Goal: Task Accomplishment & Management: Manage account settings

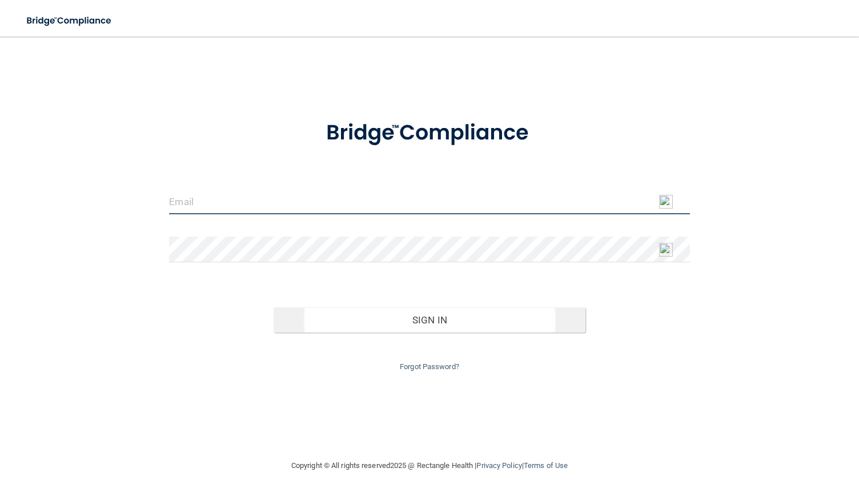
type input "[EMAIL_ADDRESS][DOMAIN_NAME]"
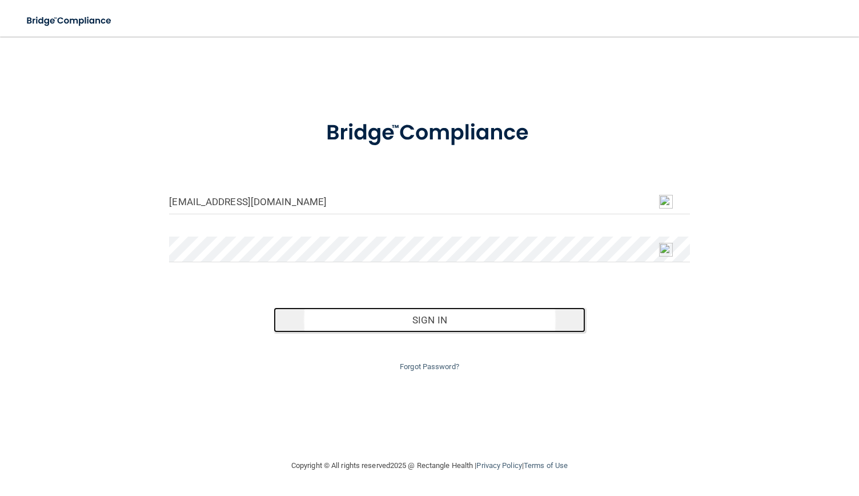
click at [423, 322] on button "Sign In" at bounding box center [430, 319] width 313 height 25
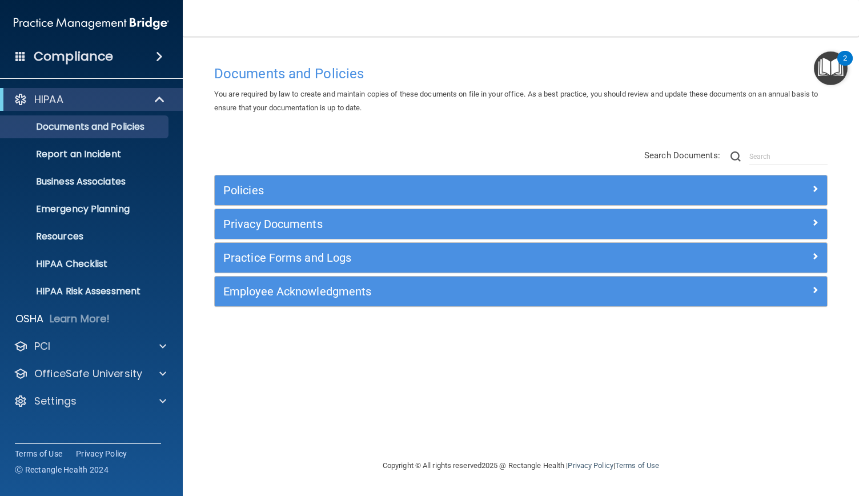
click at [161, 57] on span at bounding box center [159, 57] width 7 height 14
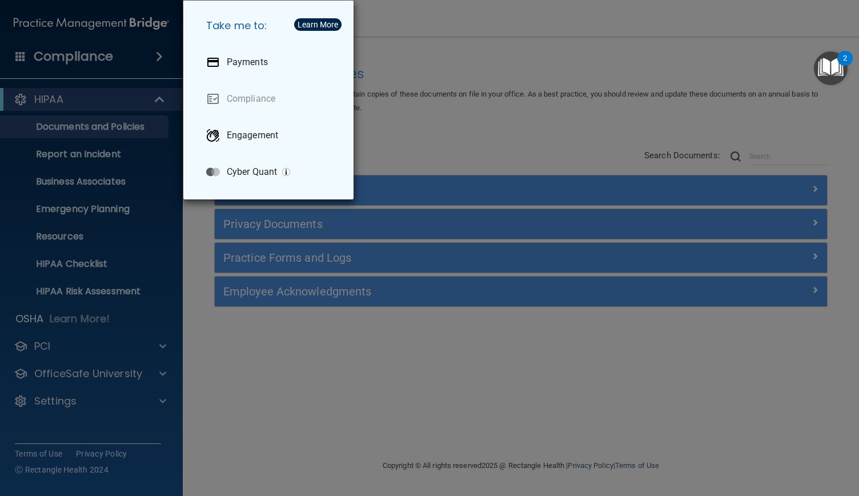
click at [201, 238] on div "Take me to: Payments Compliance Engagement Cyber Quant" at bounding box center [429, 248] width 859 height 496
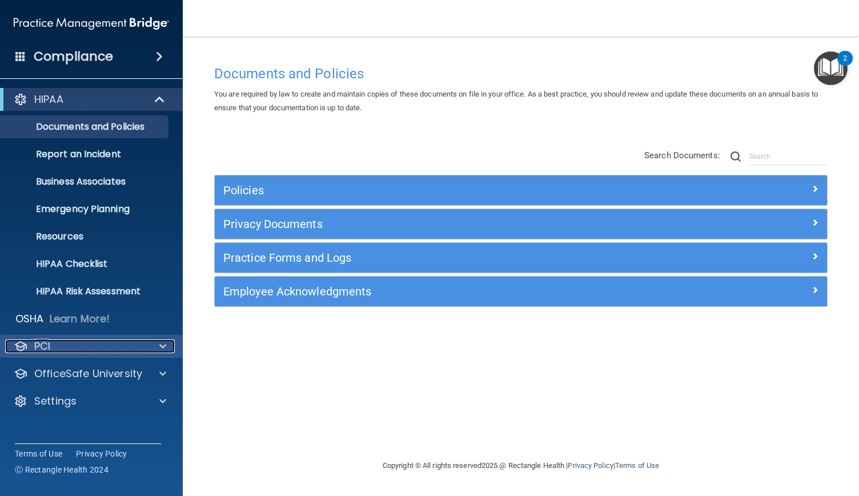
click at [161, 343] on span at bounding box center [162, 346] width 7 height 14
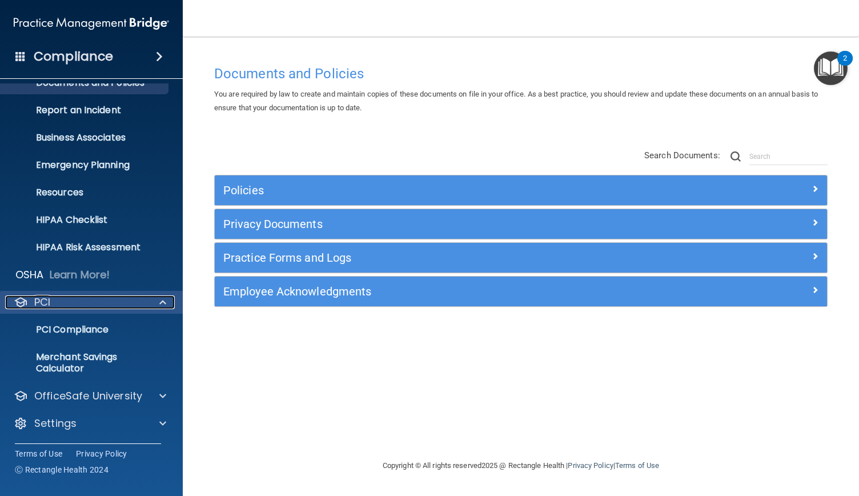
scroll to position [45, 0]
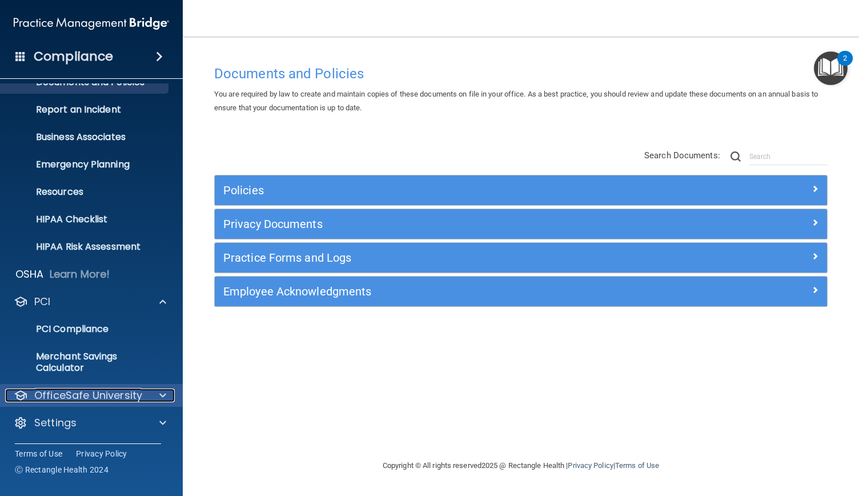
click at [161, 398] on span at bounding box center [162, 396] width 7 height 14
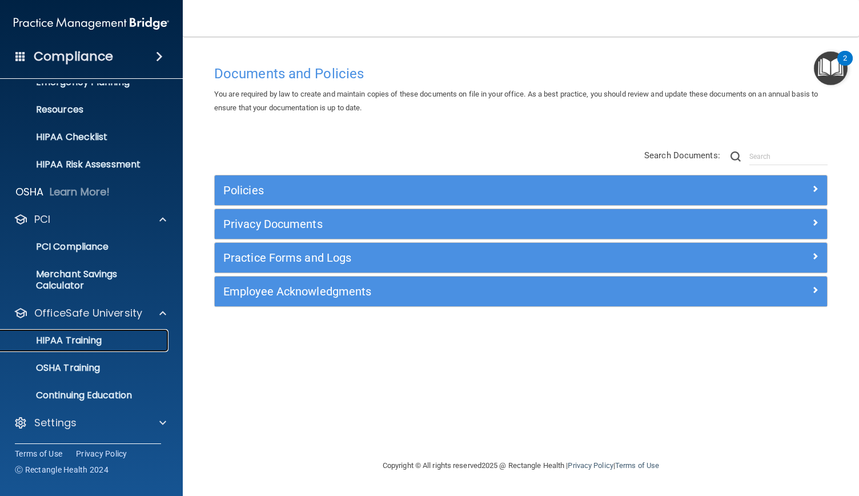
click at [93, 343] on p "HIPAA Training" at bounding box center [54, 340] width 94 height 11
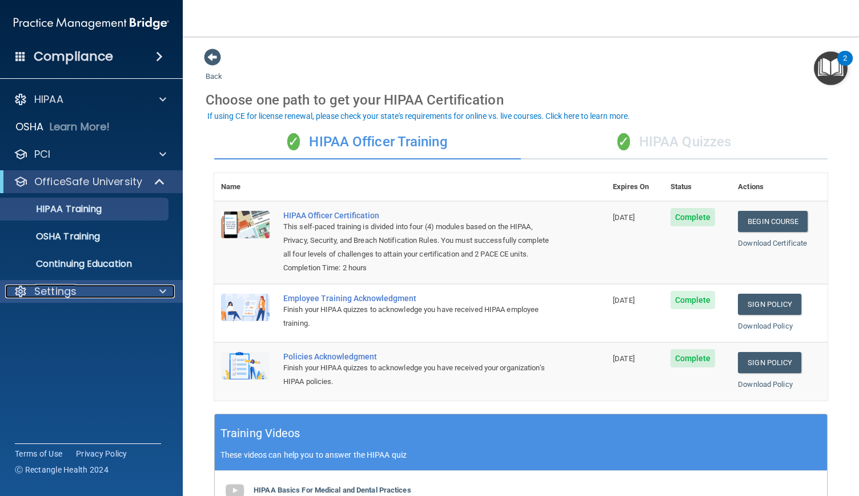
click at [93, 288] on div "Settings" at bounding box center [76, 292] width 142 height 14
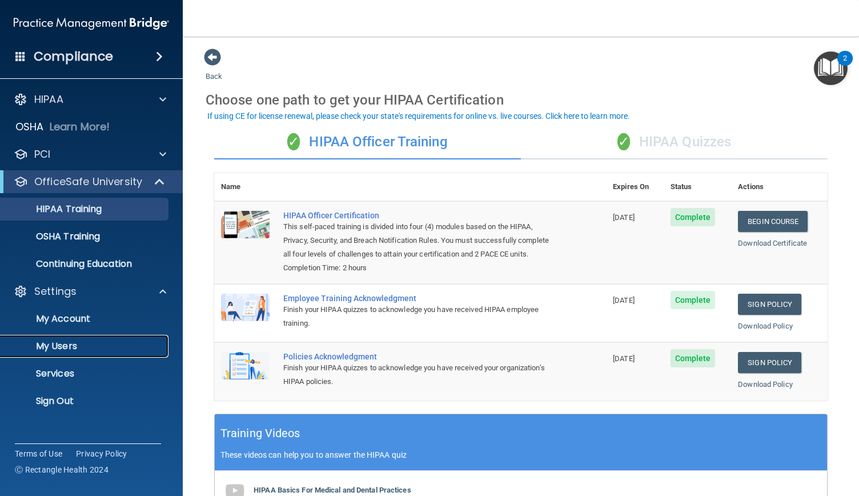
click at [67, 339] on link "My Users" at bounding box center [79, 346] width 180 height 23
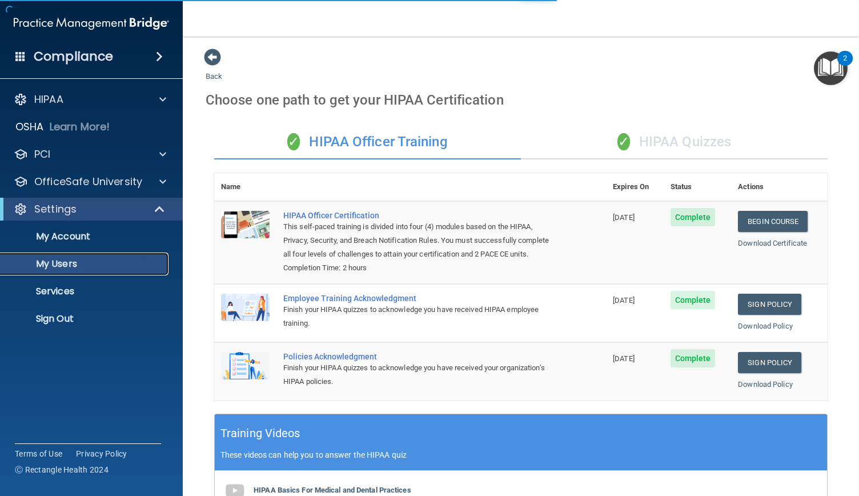
select select "20"
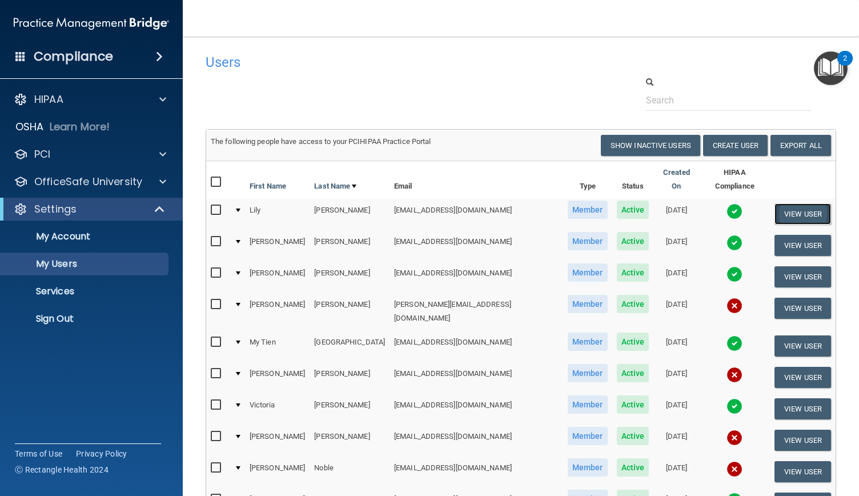
click at [801, 203] on button "View User" at bounding box center [803, 213] width 57 height 21
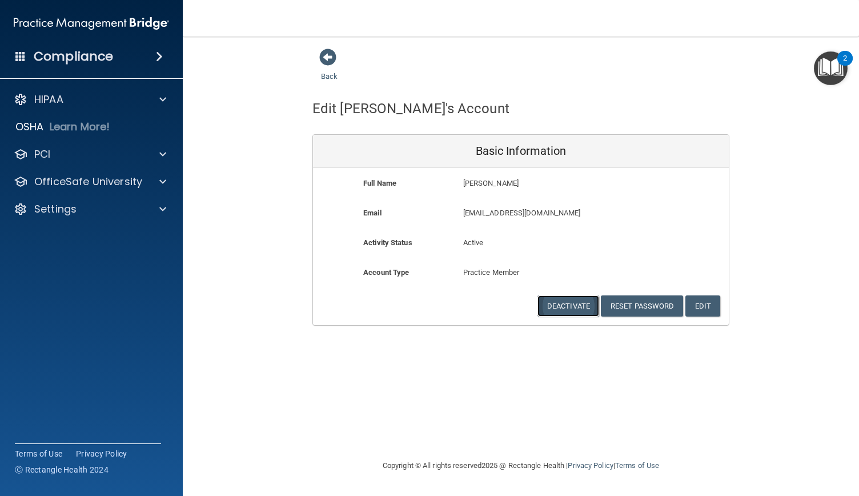
click at [578, 302] on button "Deactivate" at bounding box center [569, 305] width 62 height 21
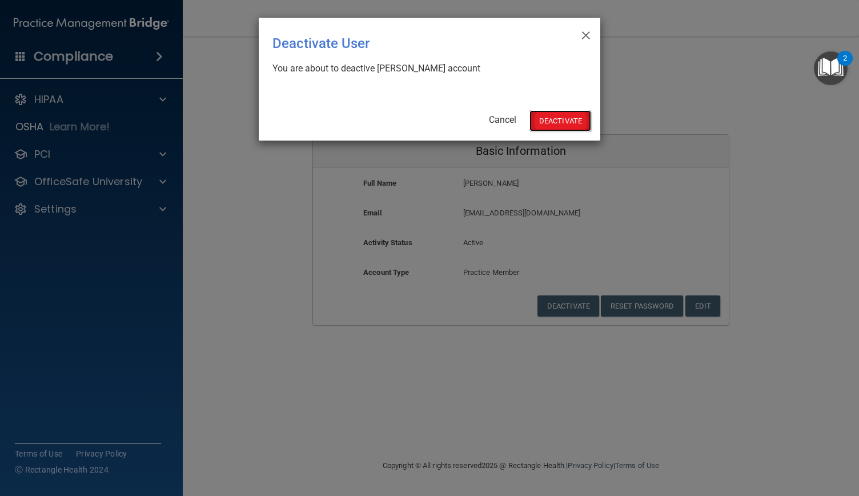
click at [573, 117] on button "Deactivate" at bounding box center [561, 120] width 62 height 21
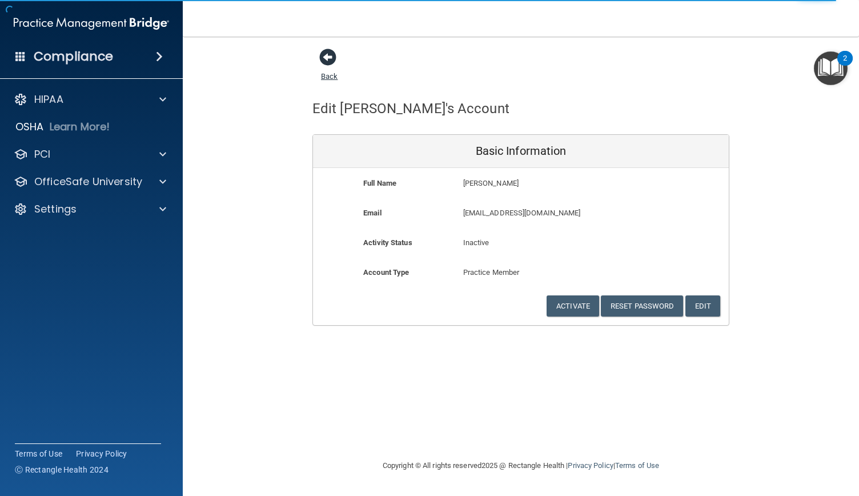
click at [331, 74] on link "Back" at bounding box center [329, 69] width 17 height 22
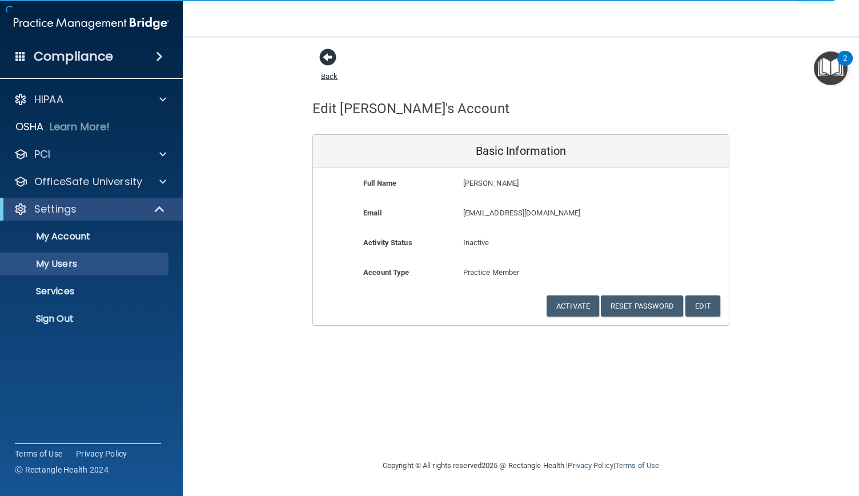
select select "20"
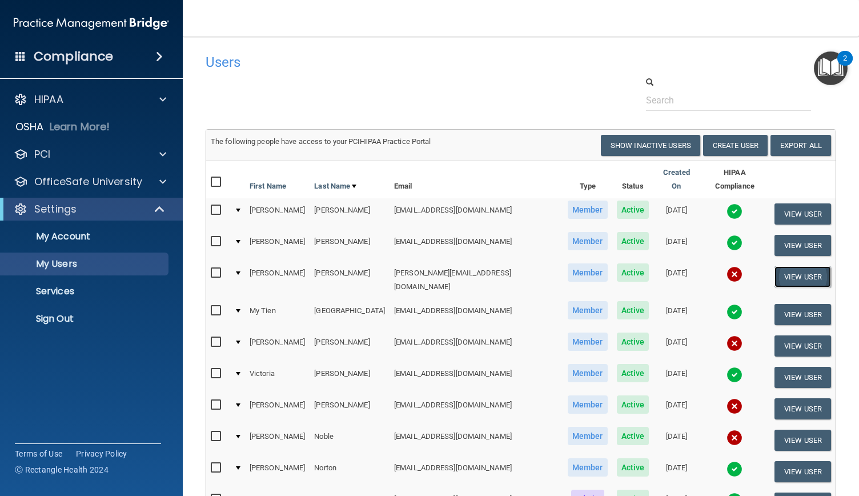
click at [780, 267] on button "View User" at bounding box center [803, 276] width 57 height 21
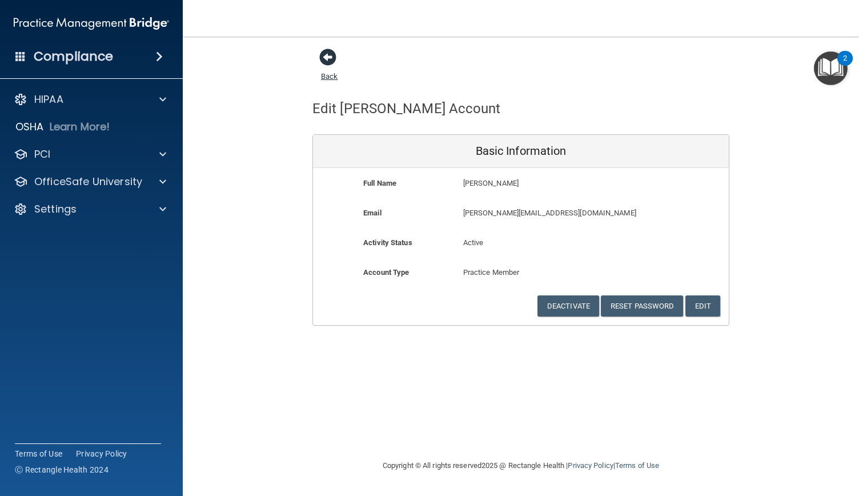
click at [328, 61] on span at bounding box center [327, 57] width 17 height 17
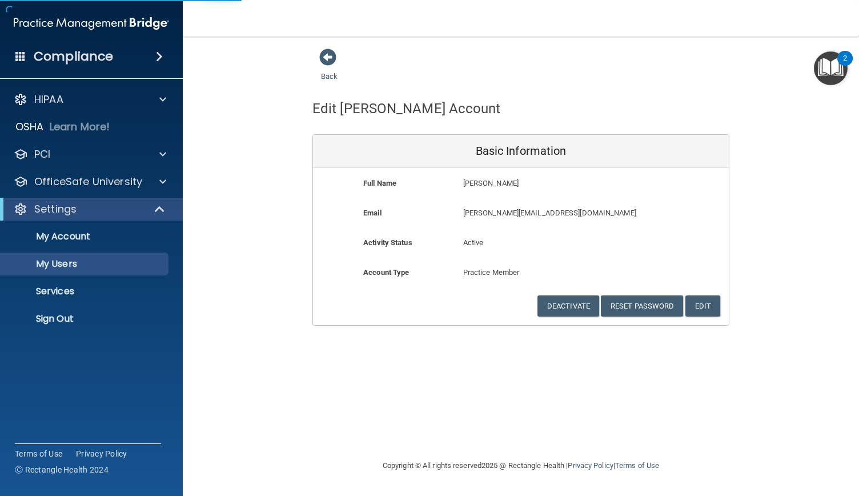
select select "20"
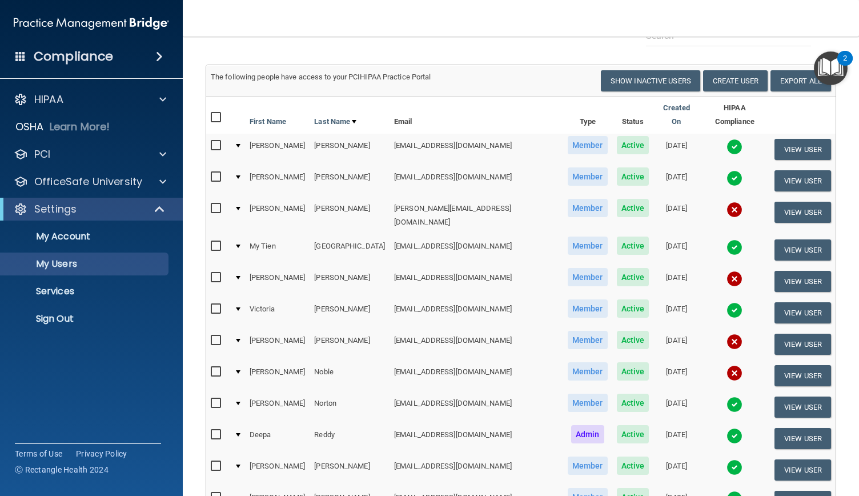
scroll to position [65, 0]
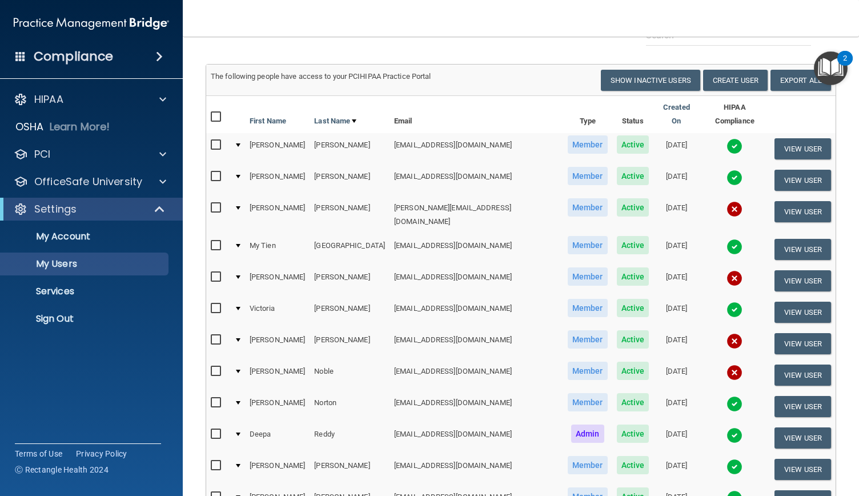
click at [727, 365] on img at bounding box center [735, 373] width 16 height 16
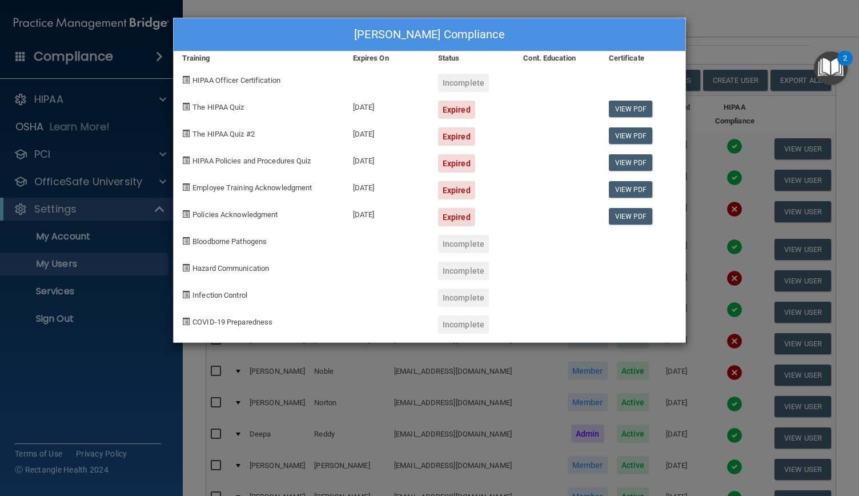
click at [702, 15] on div "Dorothy Noble's Compliance Training Expires On Status Cont. Education Certifica…" at bounding box center [429, 248] width 859 height 496
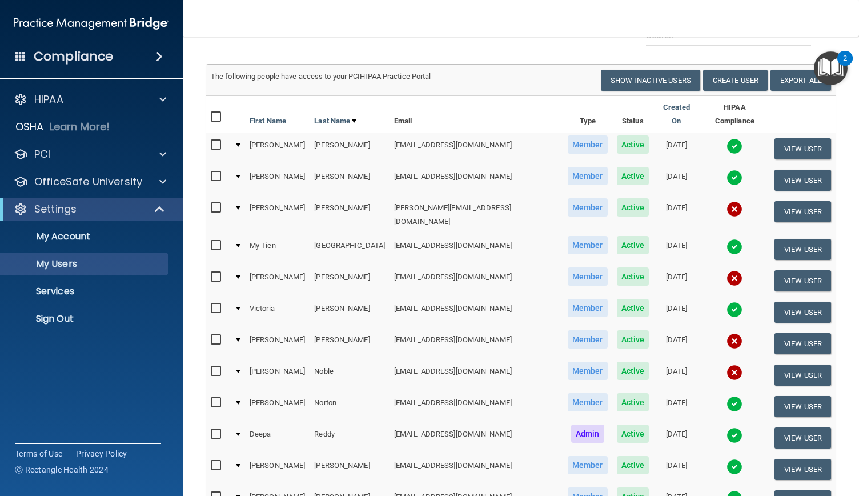
click at [727, 201] on img at bounding box center [735, 209] width 16 height 16
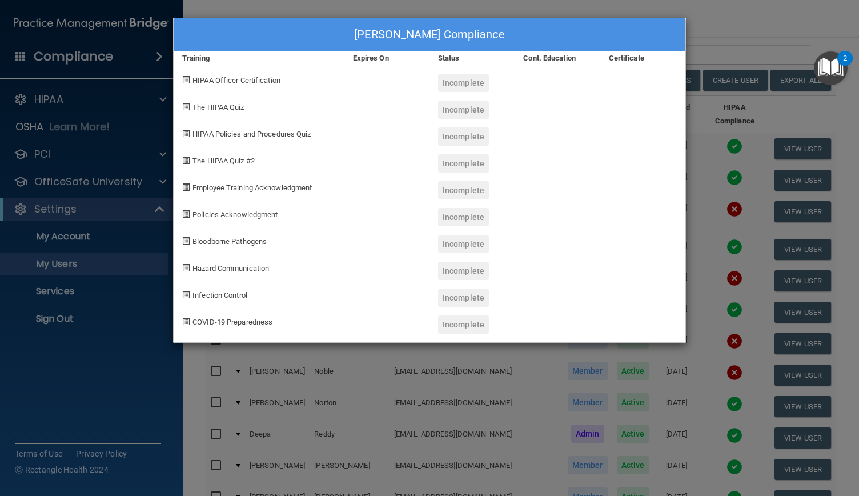
click at [705, 26] on div "Leslie Feliciano's Compliance Training Expires On Status Cont. Education Certif…" at bounding box center [429, 248] width 859 height 496
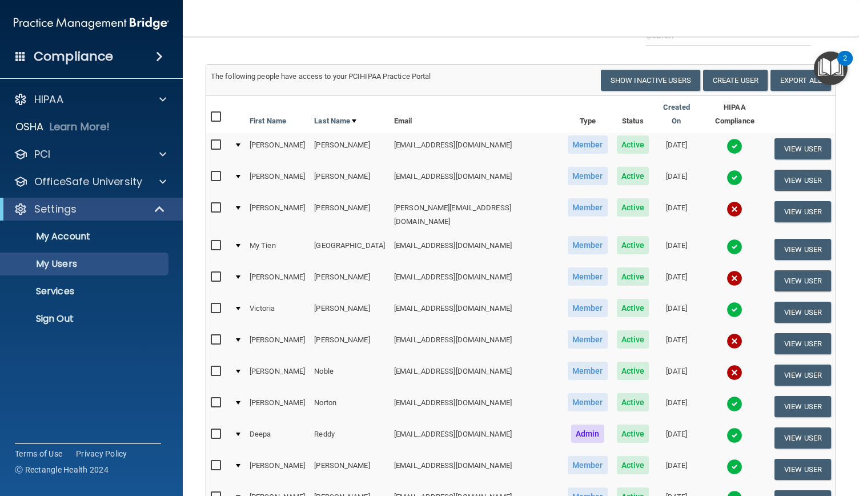
click at [727, 270] on img at bounding box center [735, 278] width 16 height 16
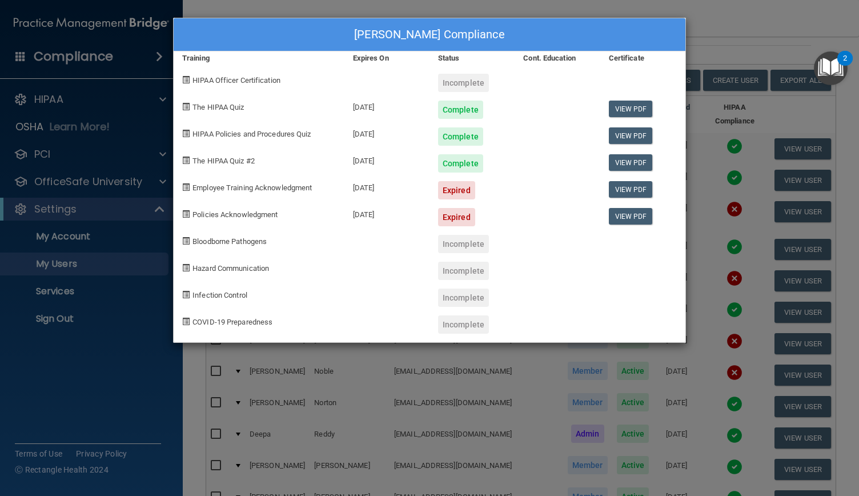
click at [718, 14] on div "Carolanne Lafrance's Compliance Training Expires On Status Cont. Education Cert…" at bounding box center [429, 248] width 859 height 496
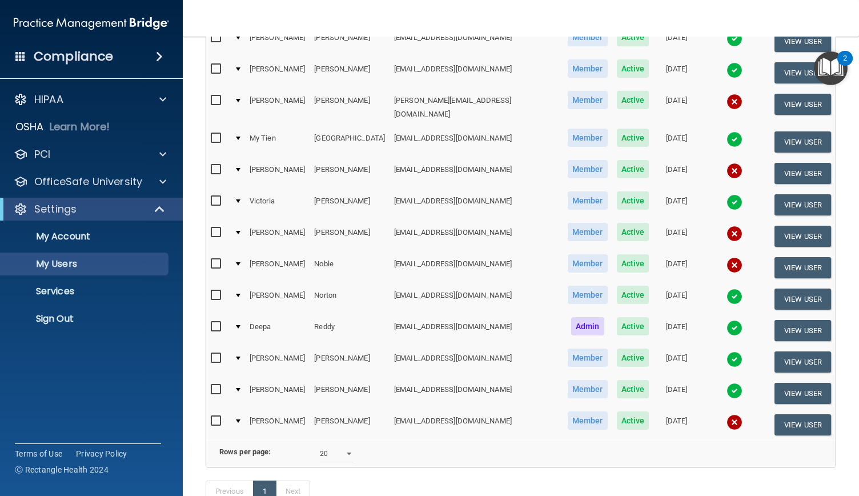
scroll to position [183, 0]
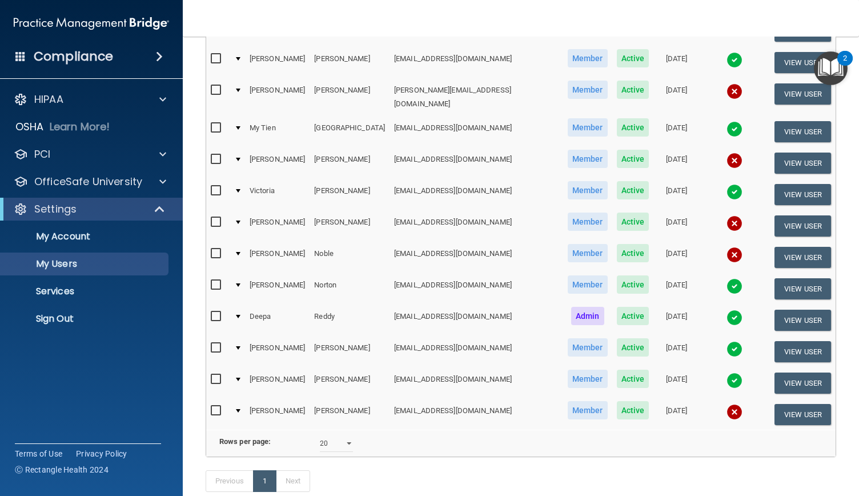
click at [727, 184] on img at bounding box center [735, 192] width 16 height 16
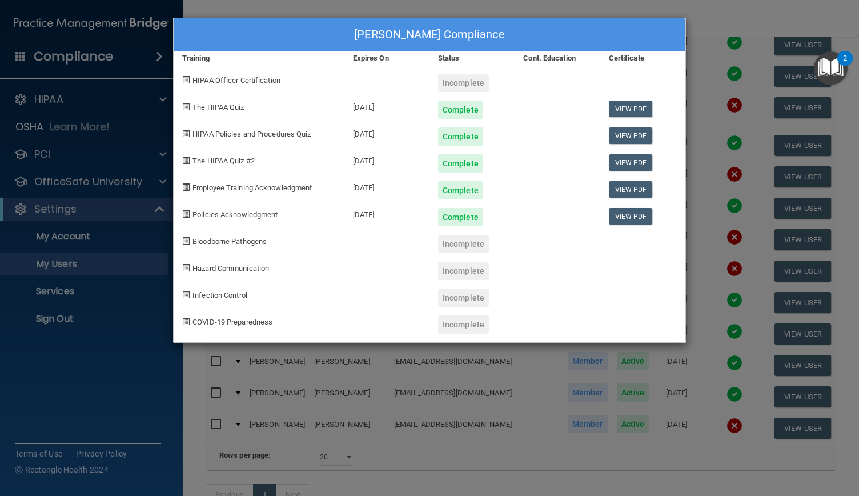
click at [720, 14] on div "Victoria Mclean's Compliance Training Expires On Status Cont. Education Certifi…" at bounding box center [429, 248] width 859 height 496
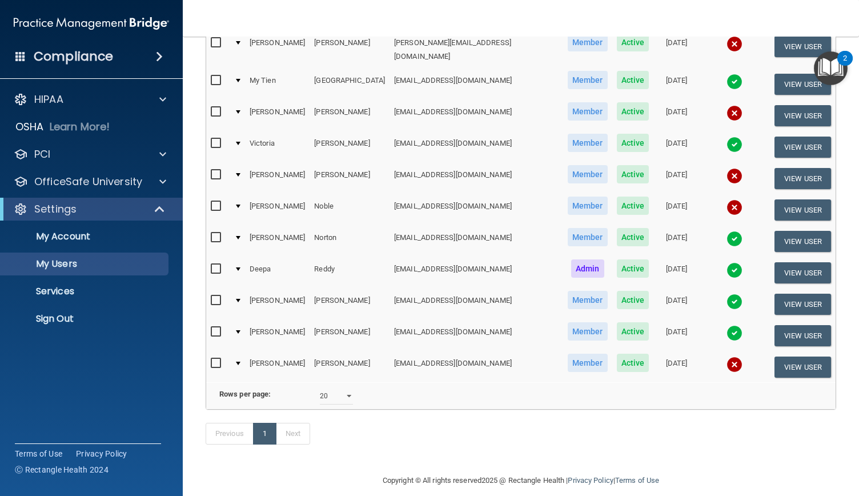
scroll to position [231, 0]
click at [727, 356] on img at bounding box center [735, 364] width 16 height 16
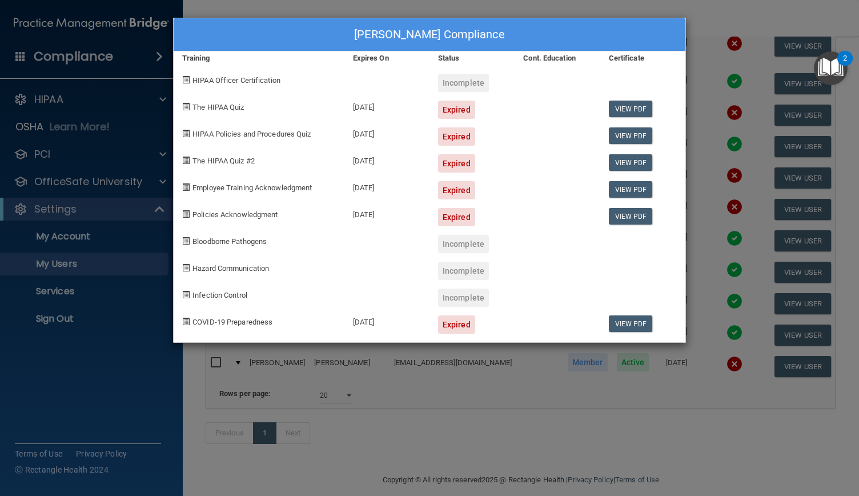
click at [711, 343] on div "Robbie Whitcomb's Compliance Training Expires On Status Cont. Education Certifi…" at bounding box center [429, 248] width 859 height 496
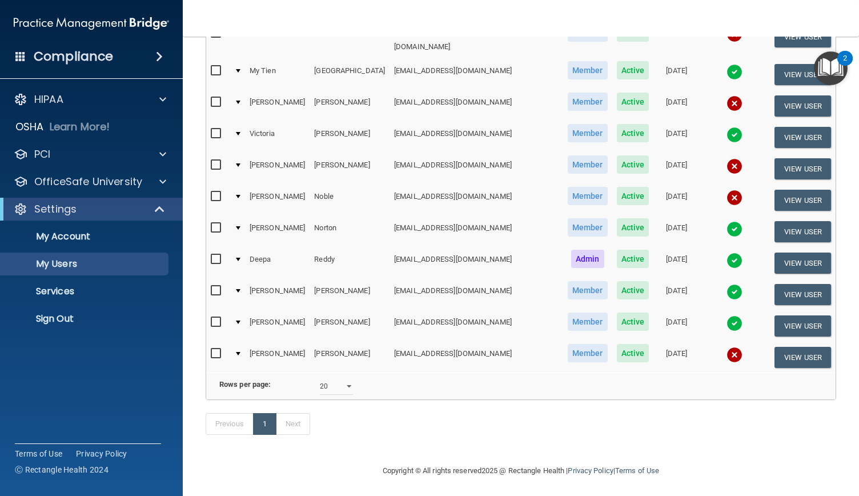
scroll to position [0, 0]
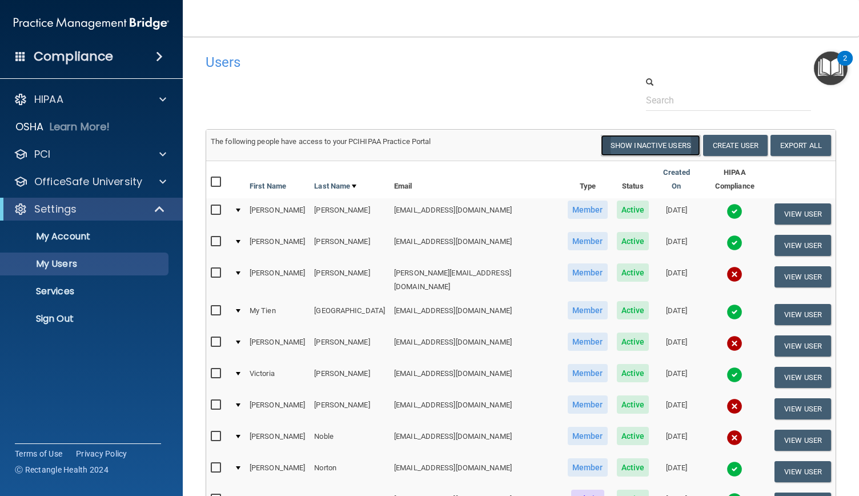
click at [667, 145] on button "Show Inactive Users" at bounding box center [650, 145] width 99 height 21
select select "20"
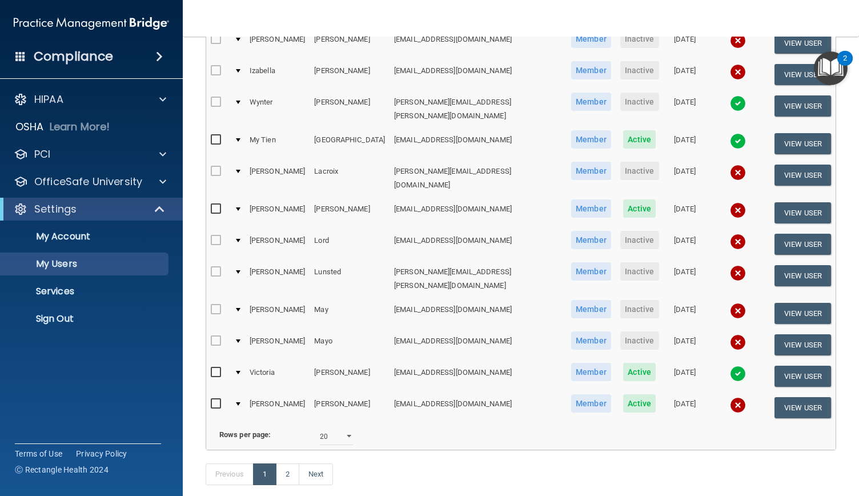
scroll to position [429, 0]
click at [291, 463] on link "2" at bounding box center [287, 474] width 23 height 22
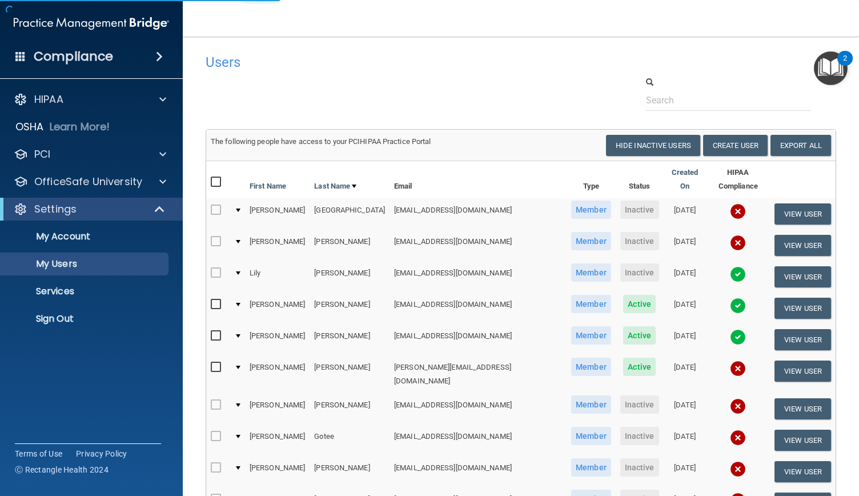
select select "20"
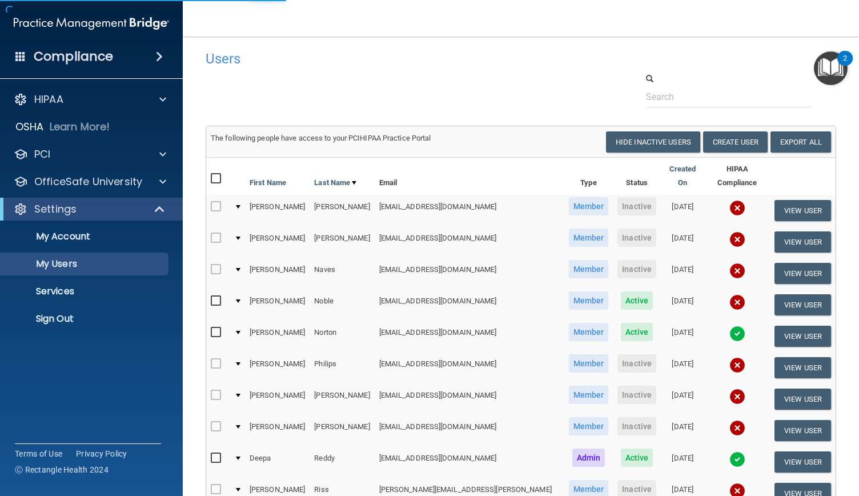
scroll to position [4, 0]
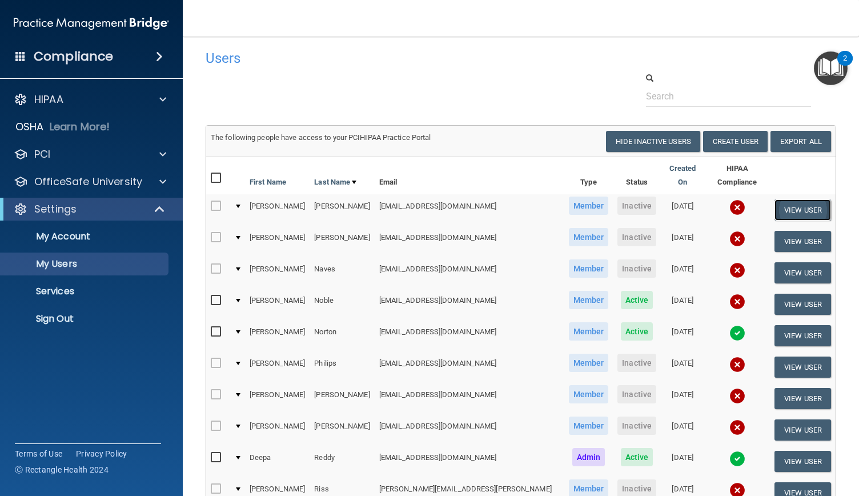
click at [798, 201] on button "View User" at bounding box center [803, 209] width 57 height 21
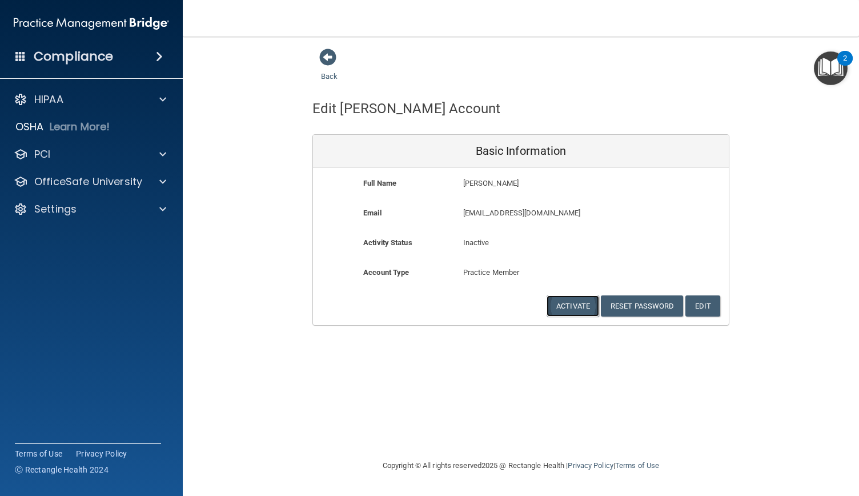
click at [573, 307] on button "Activate" at bounding box center [573, 305] width 53 height 21
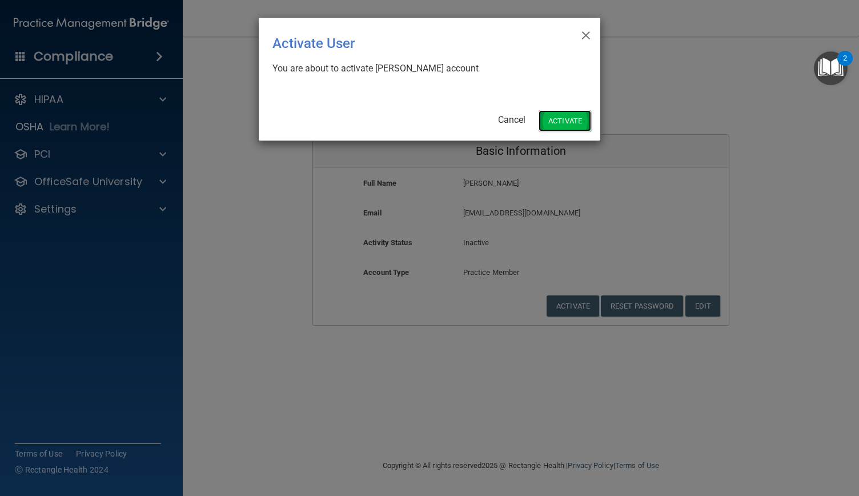
click at [565, 119] on button "Activate" at bounding box center [565, 120] width 53 height 21
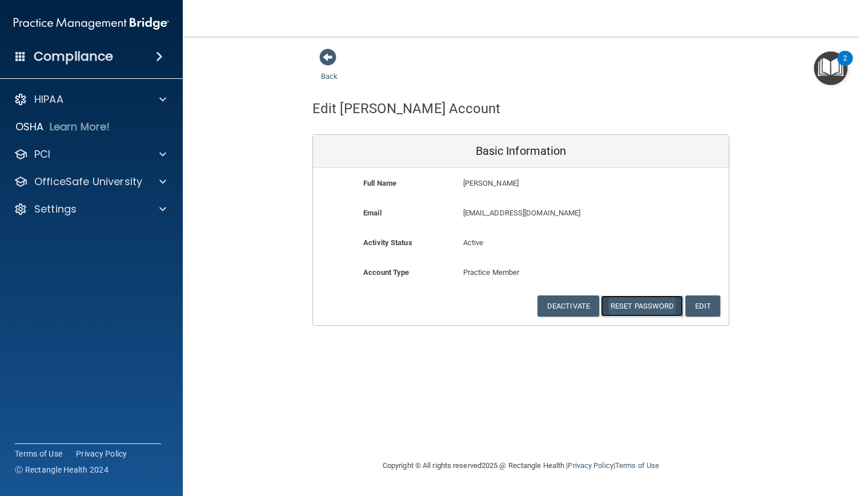
click at [633, 300] on button "Reset Password" at bounding box center [642, 305] width 82 height 21
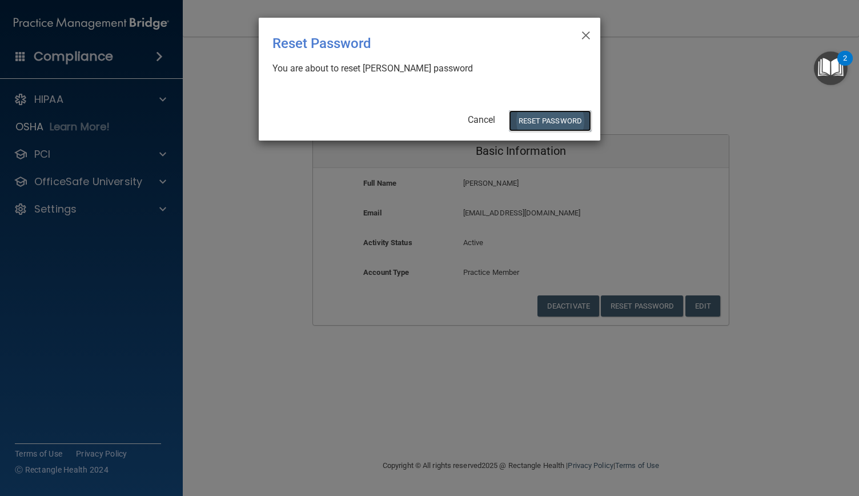
click at [525, 121] on button "Reset Password" at bounding box center [550, 120] width 82 height 21
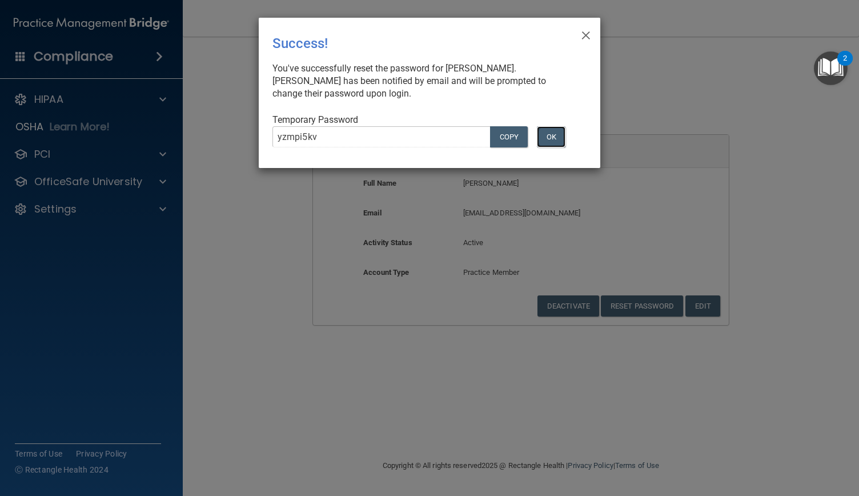
click at [550, 137] on button "OK" at bounding box center [551, 136] width 29 height 21
